Goal: Task Accomplishment & Management: Complete application form

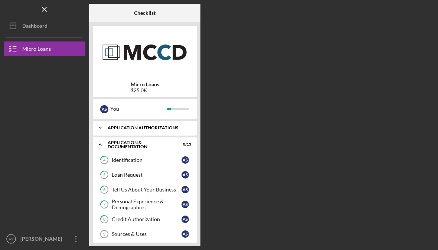
click at [137, 131] on div "Icon/Expander Application Authorizations 4 / 4" at bounding box center [145, 128] width 104 height 15
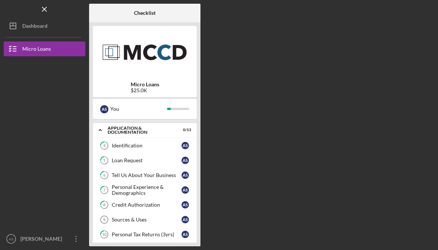
scroll to position [60, 0]
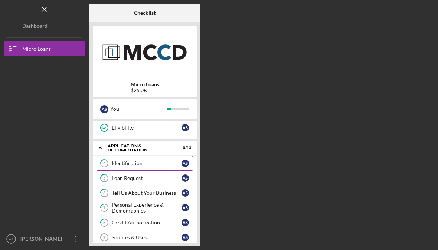
click at [130, 164] on div "Identification" at bounding box center [147, 164] width 70 height 6
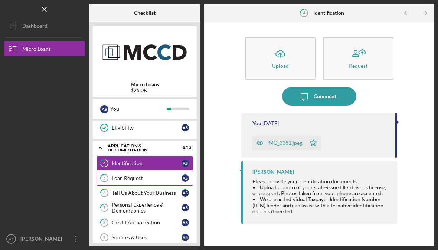
click at [143, 183] on link "5 Loan Request A S" at bounding box center [144, 178] width 96 height 15
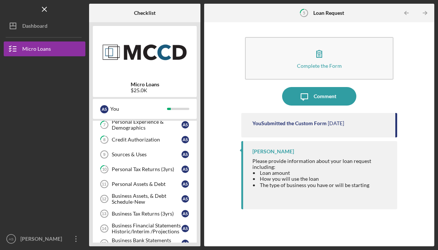
scroll to position [150, 0]
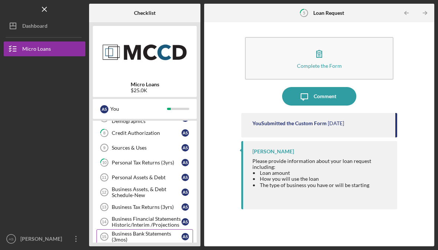
click at [122, 239] on div "Business Bank Statements (3mos)" at bounding box center [147, 237] width 70 height 12
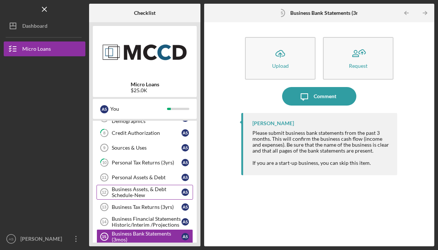
click at [162, 194] on div "Business Assets, & Debt Schedule-New" at bounding box center [147, 193] width 70 height 12
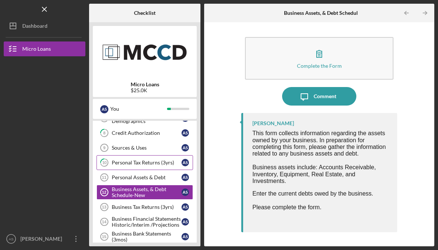
click at [148, 164] on div "Personal Tax Returns (3yrs)" at bounding box center [147, 163] width 70 height 6
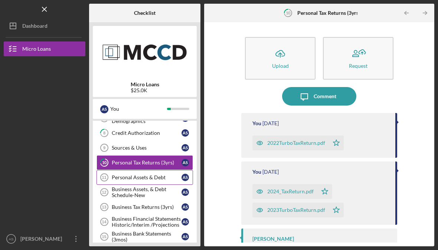
click at [141, 181] on link "Personal Assets & Debt 11 Personal Assets & Debt A S" at bounding box center [144, 177] width 96 height 15
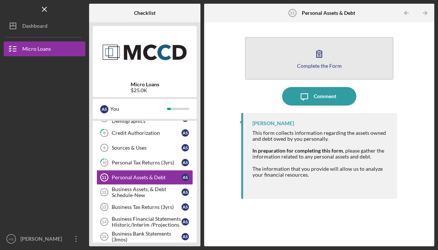
click at [302, 56] on button "Complete the Form Form" at bounding box center [319, 58] width 148 height 43
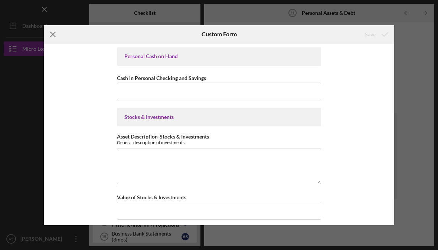
click at [52, 32] on icon "Icon/Menu Close" at bounding box center [53, 34] width 19 height 19
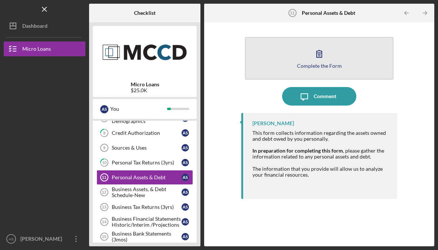
click at [330, 71] on button "Complete the Form Form" at bounding box center [319, 58] width 148 height 43
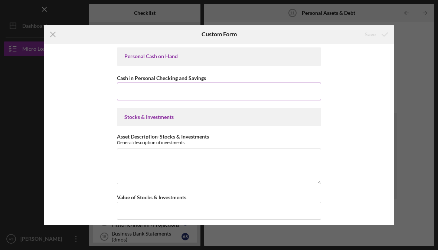
click at [265, 96] on input "Cash in Personal Checking and Savings" at bounding box center [219, 92] width 204 height 18
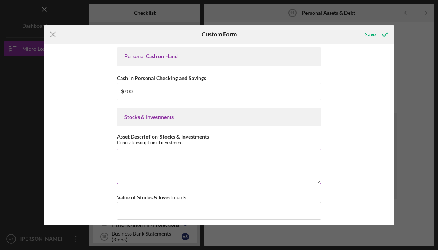
click at [168, 166] on textarea "Asset Description-Stocks & Investments" at bounding box center [219, 167] width 204 height 36
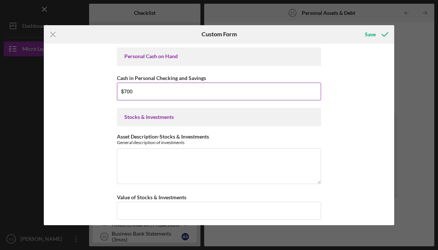
click at [180, 91] on input "$700" at bounding box center [219, 92] width 204 height 18
type input "$700"
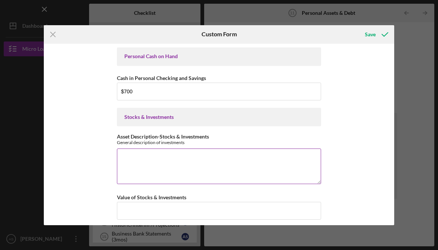
click at [207, 171] on textarea "Asset Description-Stocks & Investments" at bounding box center [219, 167] width 204 height 36
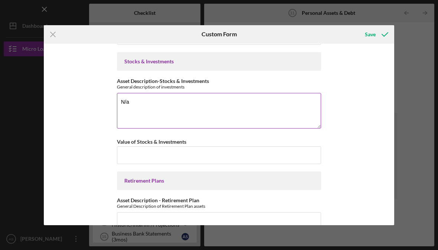
scroll to position [88, 0]
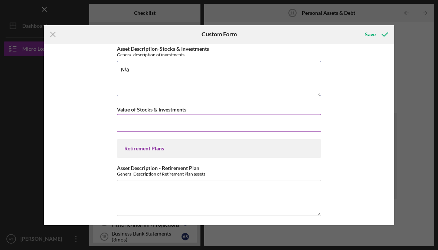
type textarea "N/a"
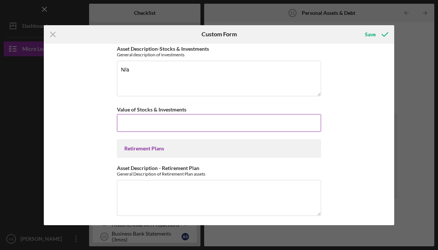
click at [233, 124] on input "Value of Stocks & Investments" at bounding box center [219, 123] width 204 height 18
click at [236, 129] on input "Value of Stocks & Investments" at bounding box center [219, 123] width 204 height 18
type input "$0"
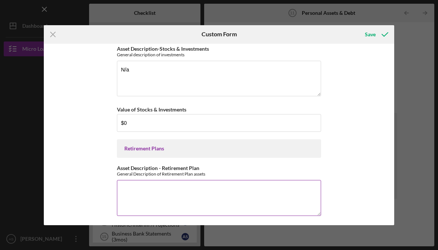
click at [131, 188] on textarea "Asset Description - Retirement Plan" at bounding box center [219, 198] width 204 height 36
type textarea "Starting a 401K with my payroll"
